Goal: Transaction & Acquisition: Purchase product/service

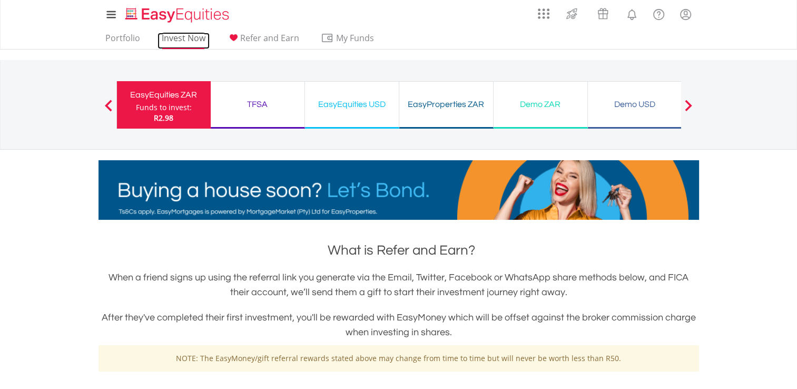
click at [183, 42] on link "Invest Now" at bounding box center [184, 41] width 52 height 16
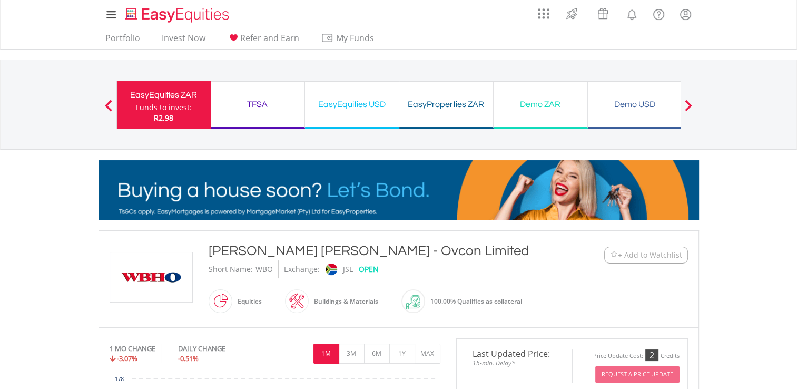
click at [109, 100] on span at bounding box center [108, 106] width 7 height 12
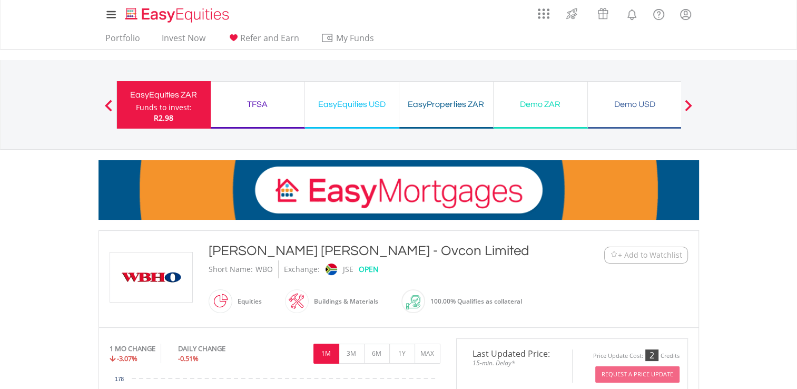
click at [149, 106] on div "Funds to invest:" at bounding box center [164, 107] width 56 height 11
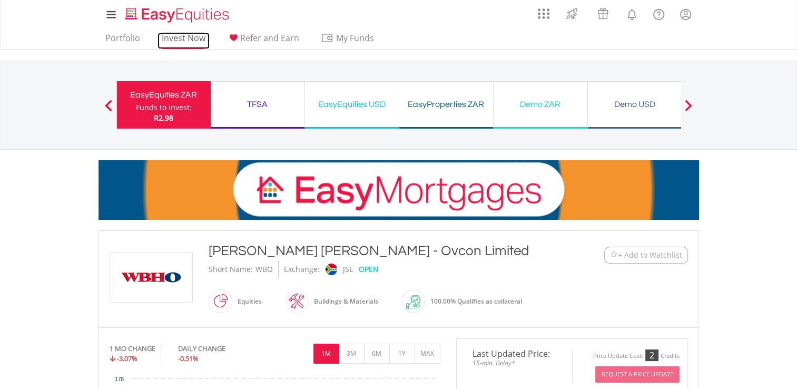
click at [188, 35] on link "Invest Now" at bounding box center [184, 41] width 52 height 16
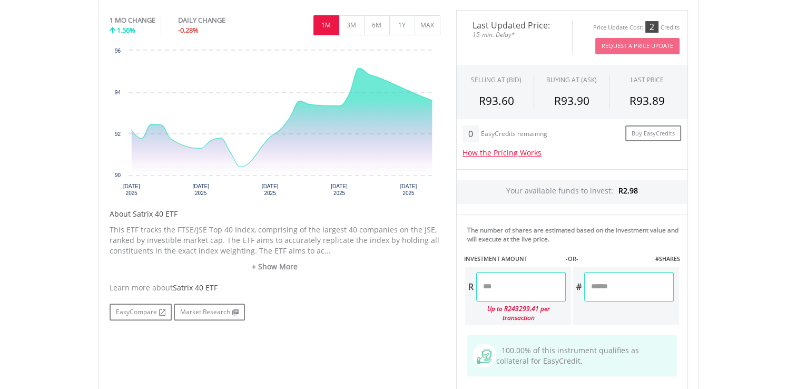
scroll to position [339, 0]
click at [430, 31] on button "MAX" at bounding box center [428, 25] width 26 height 20
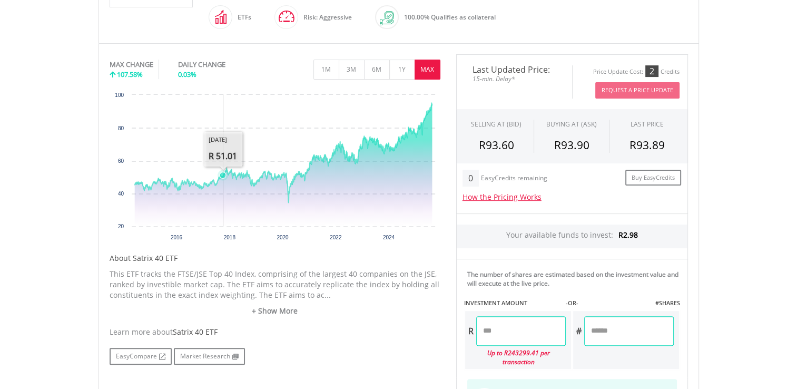
scroll to position [0, 0]
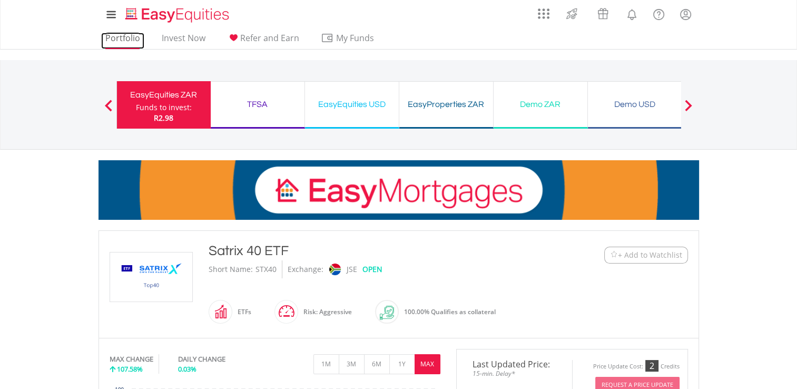
click at [131, 34] on link "Portfolio" at bounding box center [122, 41] width 43 height 16
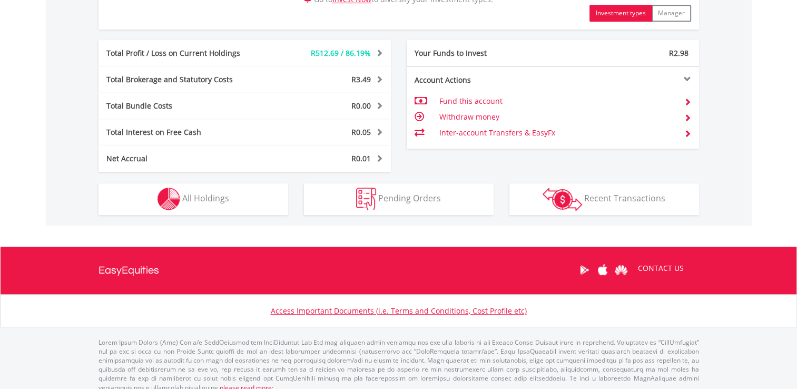
scroll to position [522, 0]
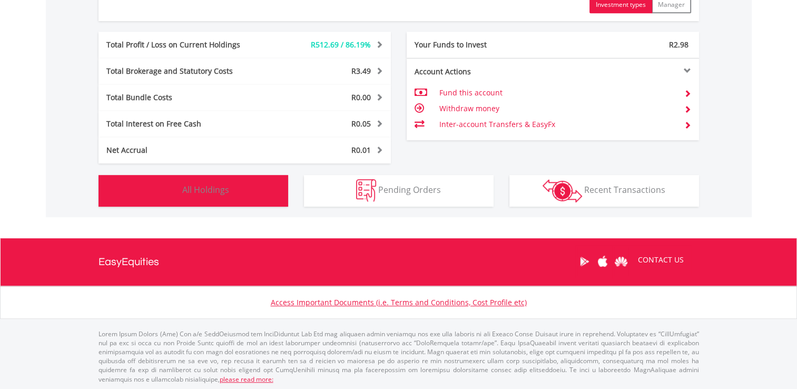
click at [247, 186] on button "Holdings All Holdings" at bounding box center [194, 191] width 190 height 32
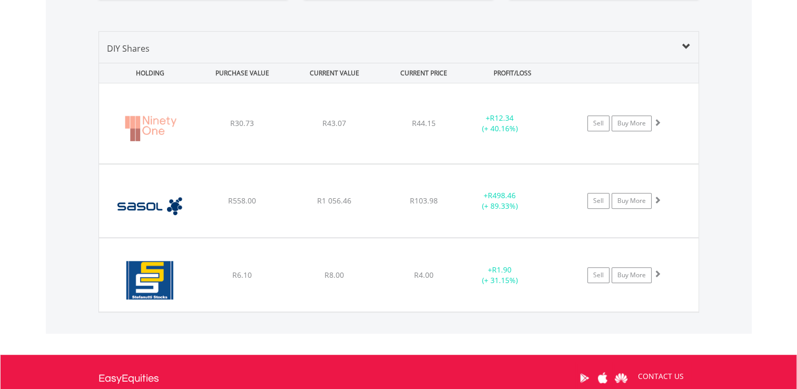
scroll to position [728, 0]
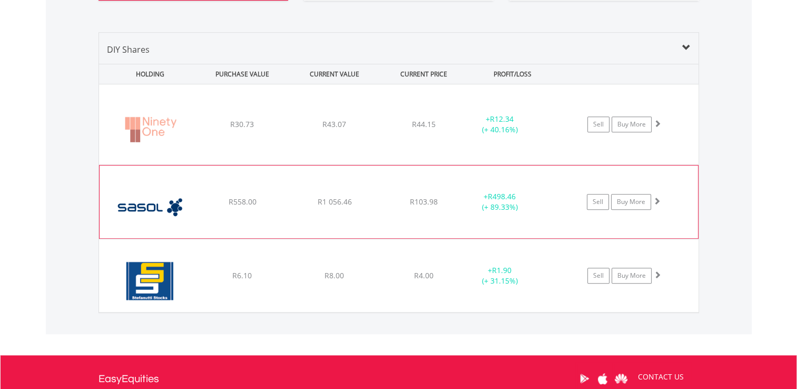
click at [544, 164] on div "﻿ Sasol Limited R558.00 R1 056.46 R103.98 + R498.46 (+ 89.33%) Sell Buy More" at bounding box center [398, 124] width 599 height 80
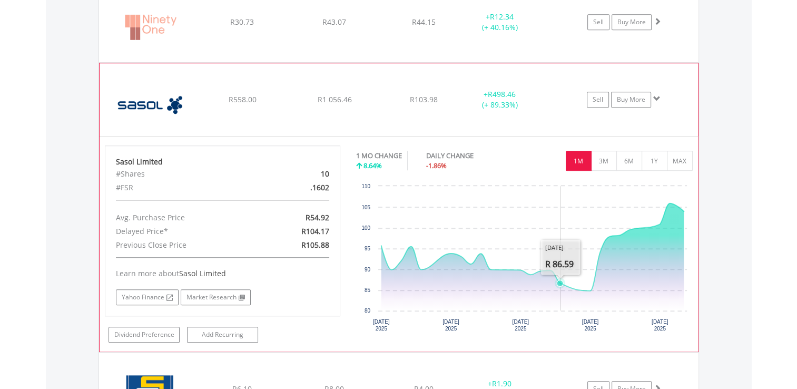
scroll to position [834, 0]
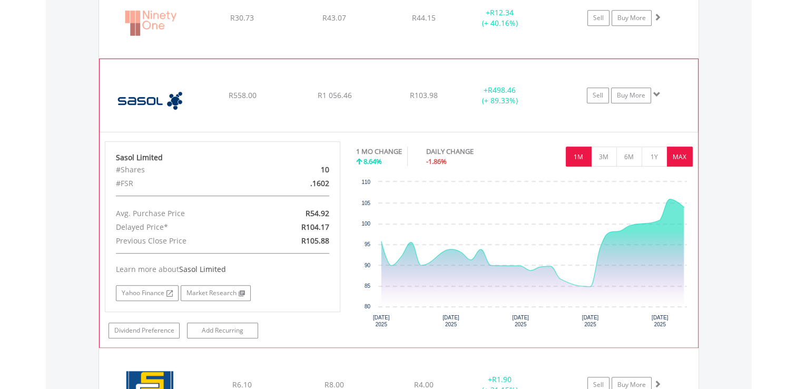
click at [675, 153] on button "MAX" at bounding box center [680, 156] width 26 height 20
